Goal: Task Accomplishment & Management: Use online tool/utility

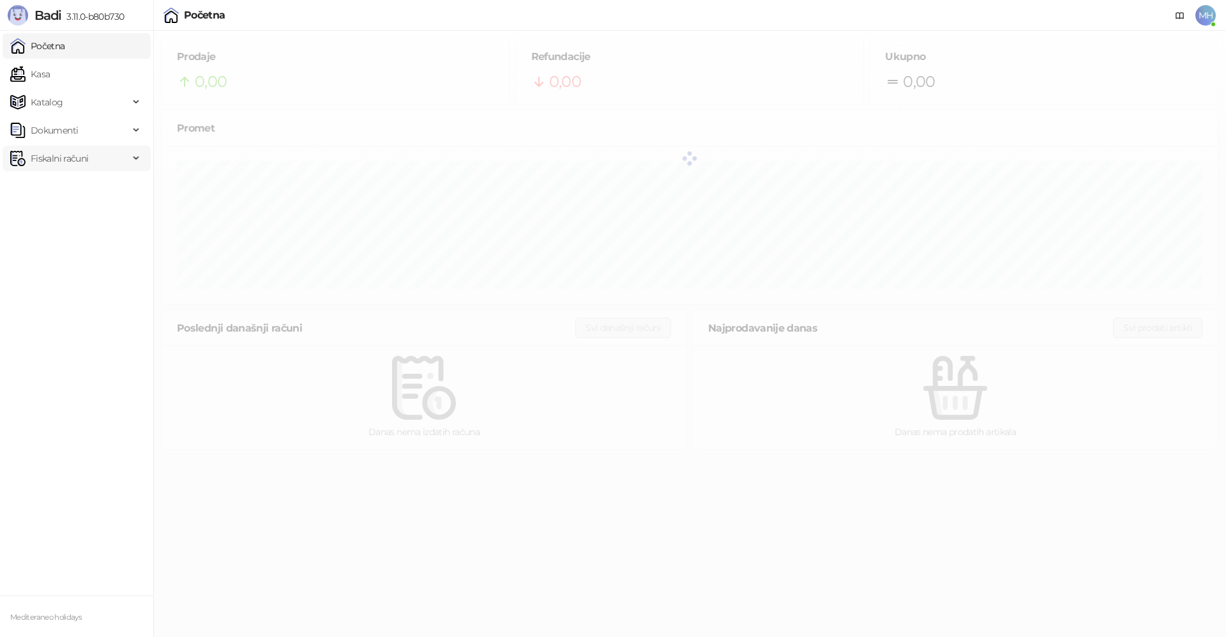
click at [73, 161] on span "Fiskalni računi" at bounding box center [59, 159] width 57 height 26
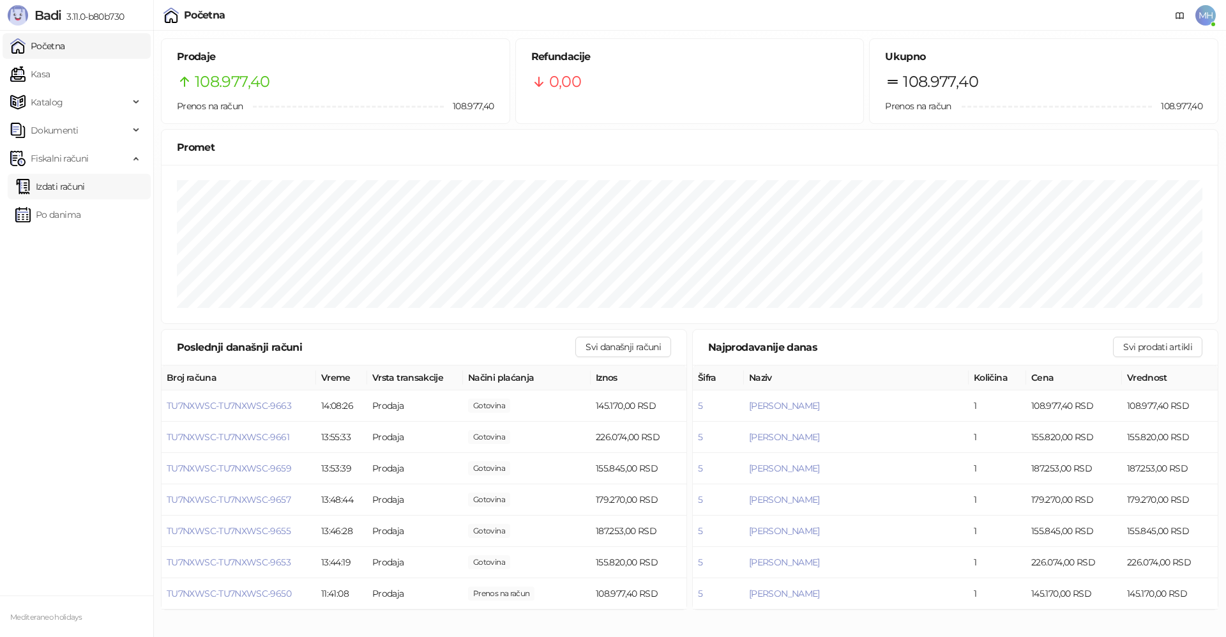
click at [65, 185] on link "Izdati računi" at bounding box center [50, 187] width 70 height 26
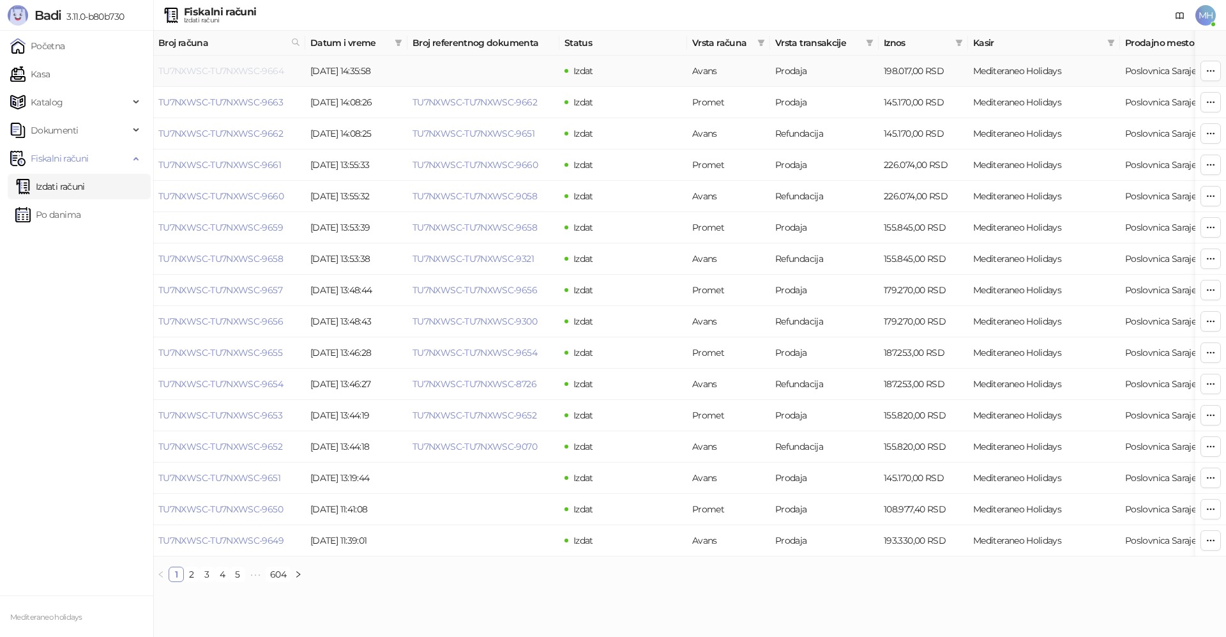
click at [254, 70] on link "TU7NXWSC-TU7NXWSC-9664" at bounding box center [220, 70] width 125 height 11
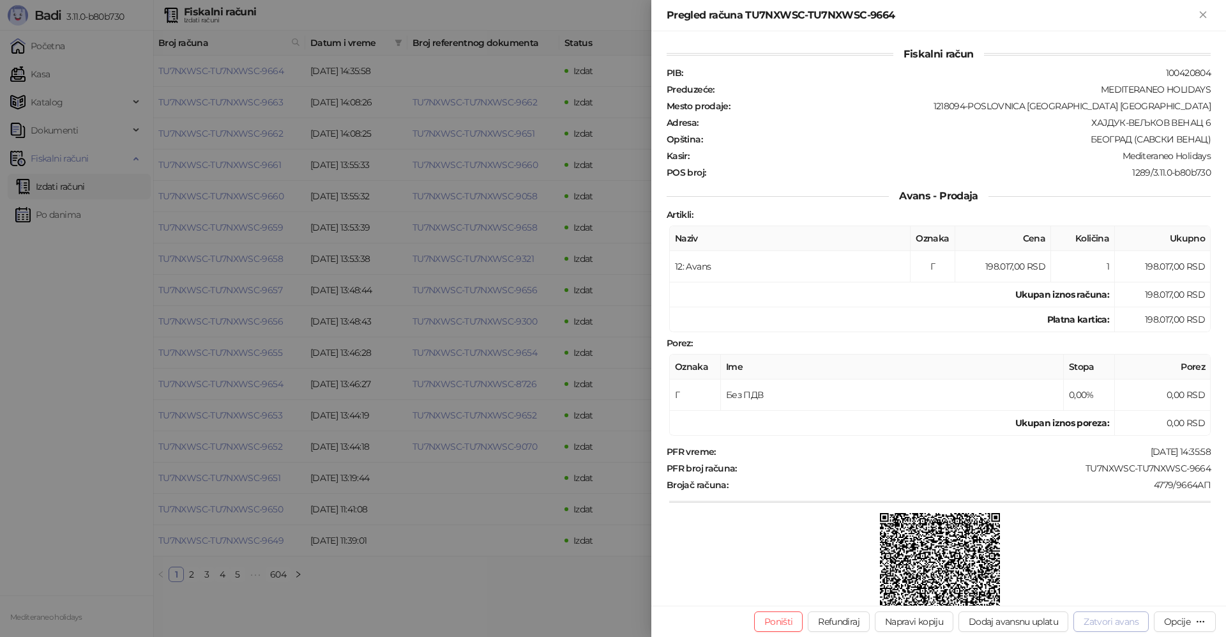
click at [1129, 627] on button "Zatvori avans" at bounding box center [1111, 621] width 75 height 20
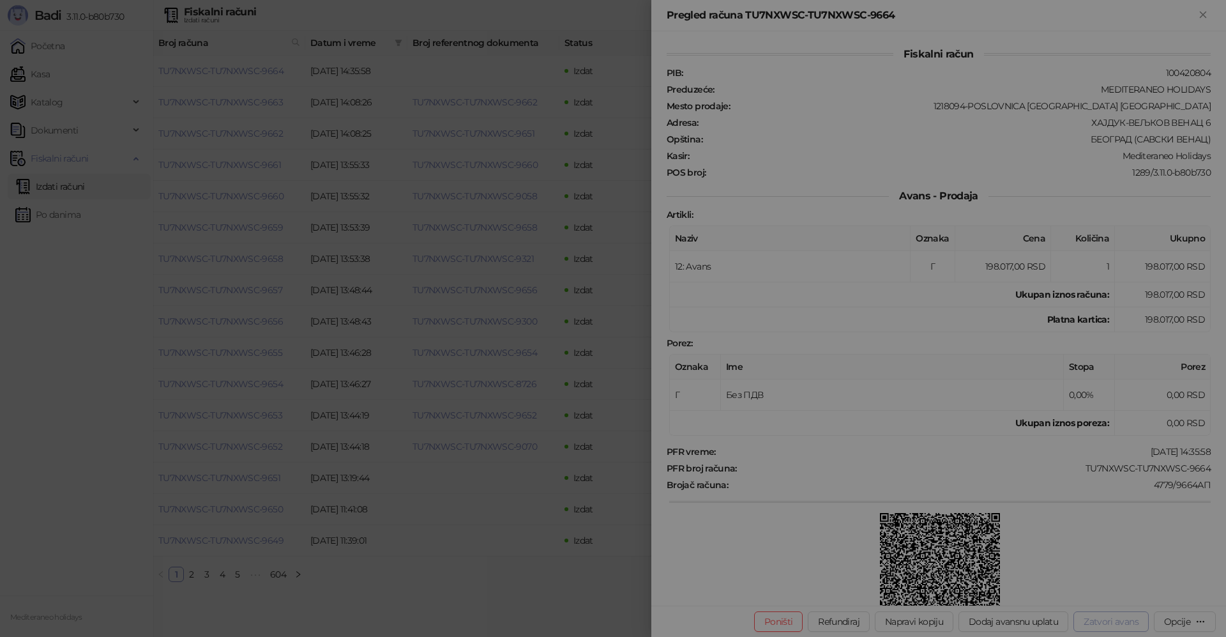
type input "**********"
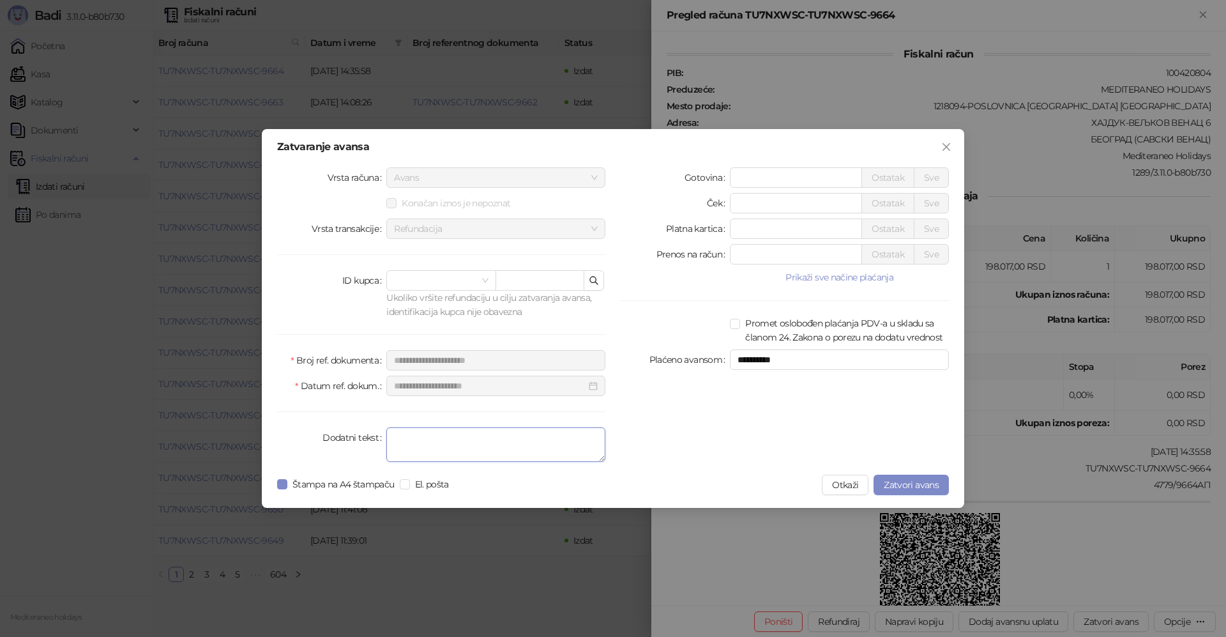
click at [413, 443] on textarea "Dodatni tekst" at bounding box center [495, 444] width 219 height 34
type textarea "*******"
click at [889, 481] on span "Zatvori avans" at bounding box center [911, 484] width 55 height 11
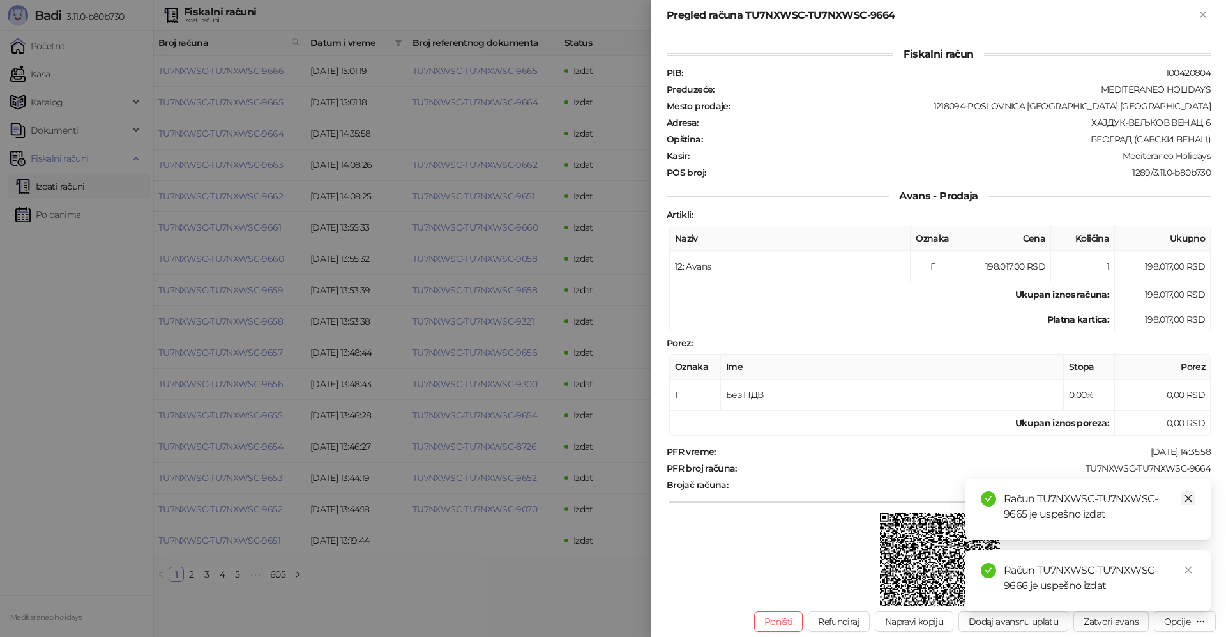
click at [1189, 495] on icon "close" at bounding box center [1188, 498] width 9 height 9
drag, startPoint x: 1191, startPoint y: 568, endPoint x: 1184, endPoint y: 543, distance: 25.7
click at [1190, 565] on icon "close" at bounding box center [1188, 569] width 9 height 9
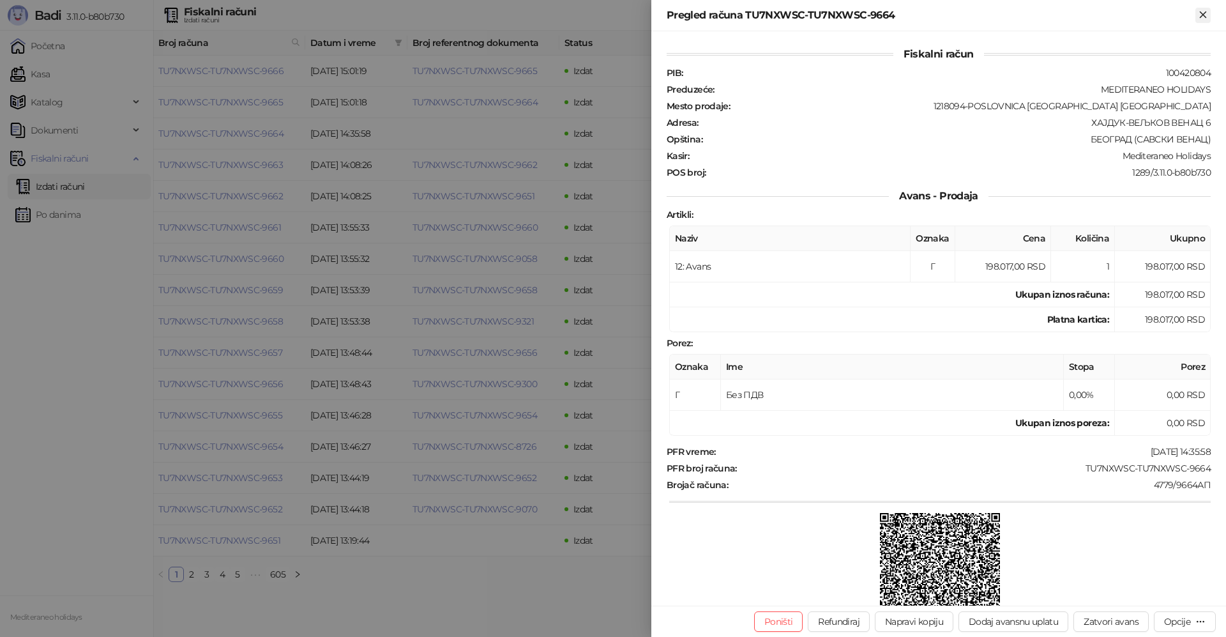
click at [1201, 9] on icon "Zatvori" at bounding box center [1203, 14] width 11 height 11
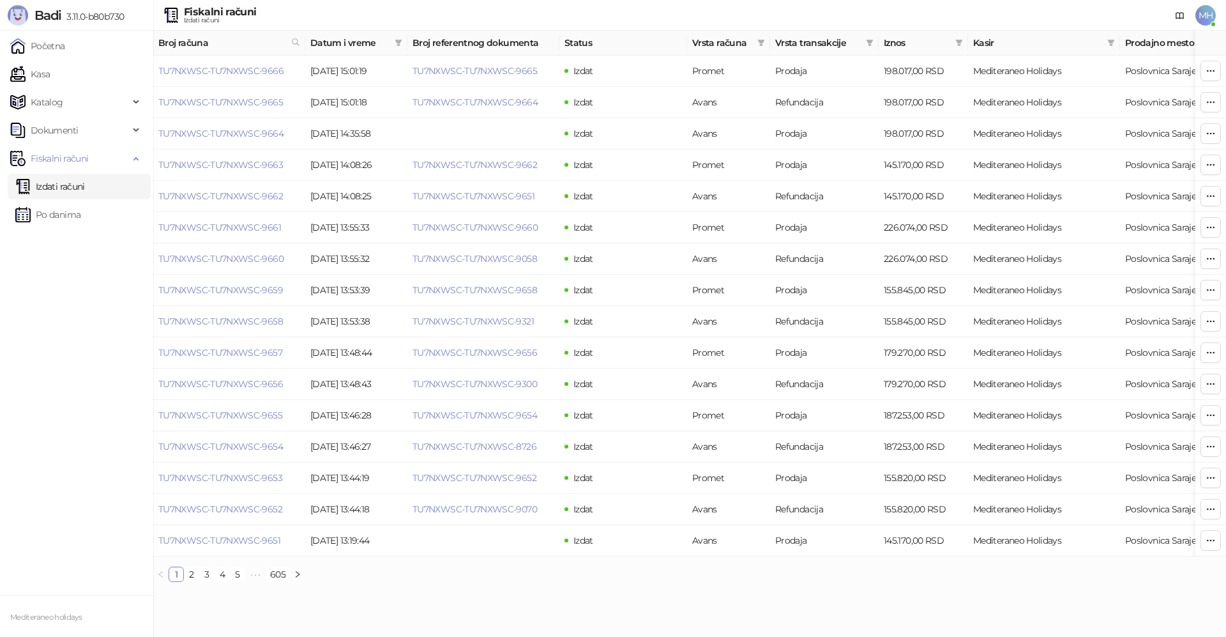
click at [60, 185] on link "Izdati računi" at bounding box center [50, 187] width 70 height 26
click at [254, 72] on link "TU7NXWSC-TU7NXWSC-9666" at bounding box center [220, 70] width 125 height 11
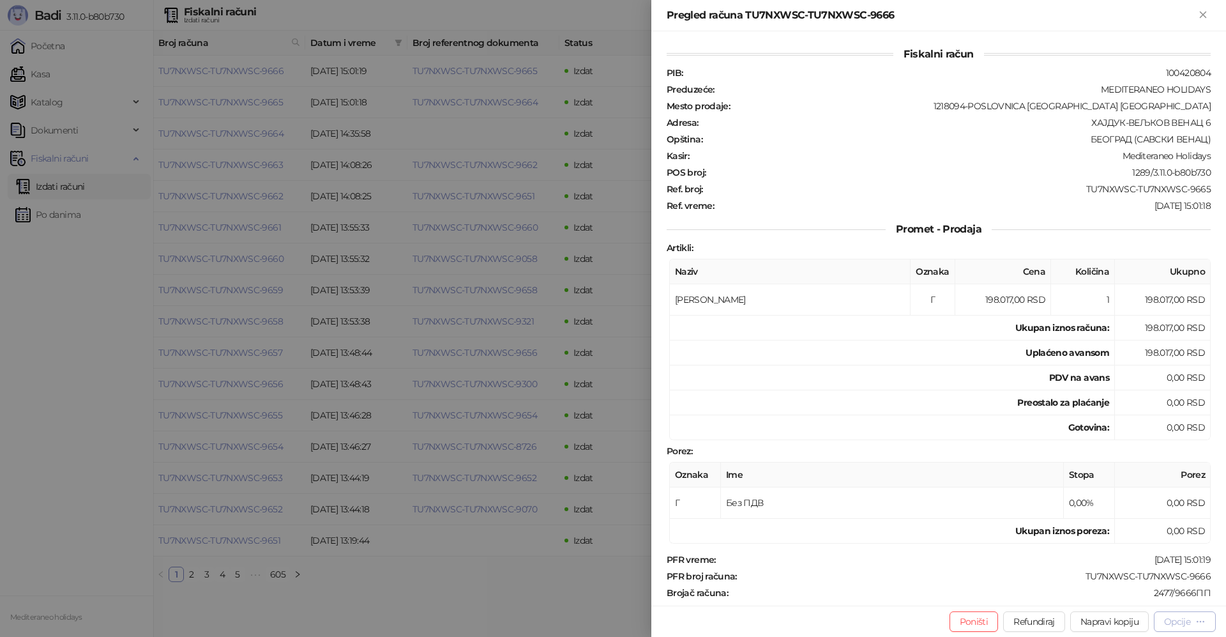
click at [1166, 622] on div "Opcije" at bounding box center [1178, 621] width 26 height 11
click at [1120, 602] on span "Preuzmi u PDF formatu" at bounding box center [1140, 596] width 131 height 14
